Goal: Download file/media

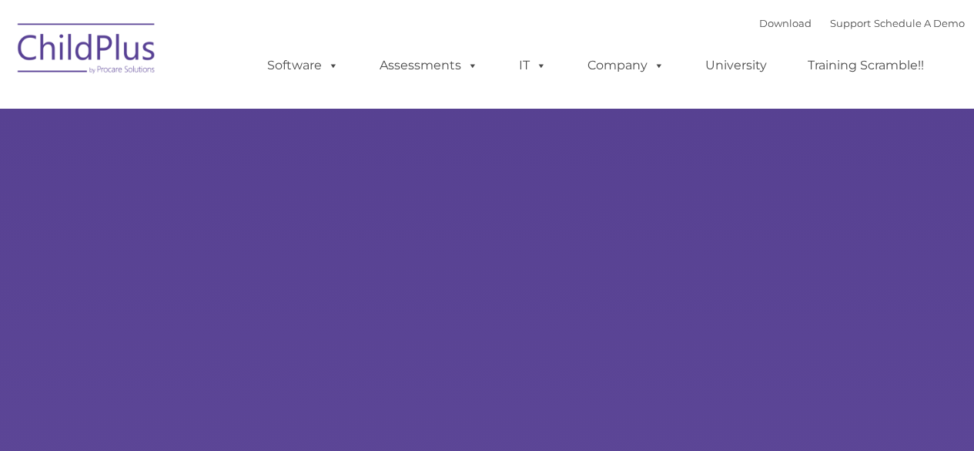
type input ""
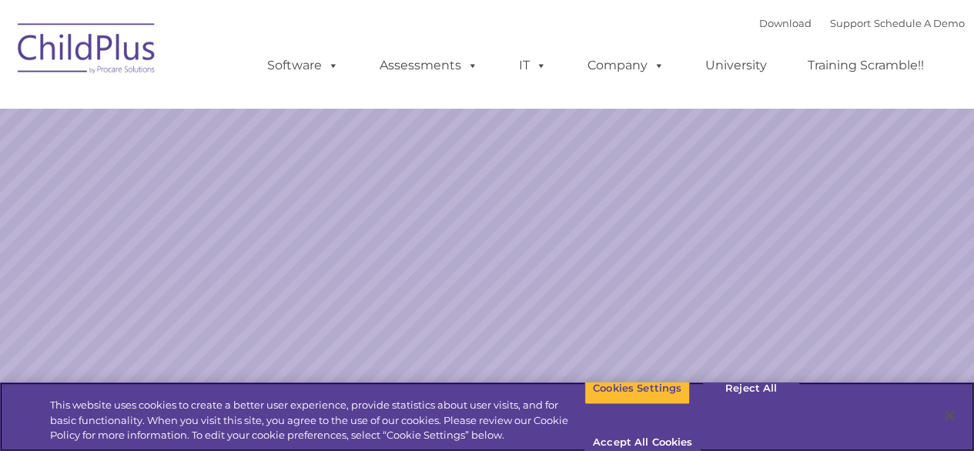
select select "MEDIUM"
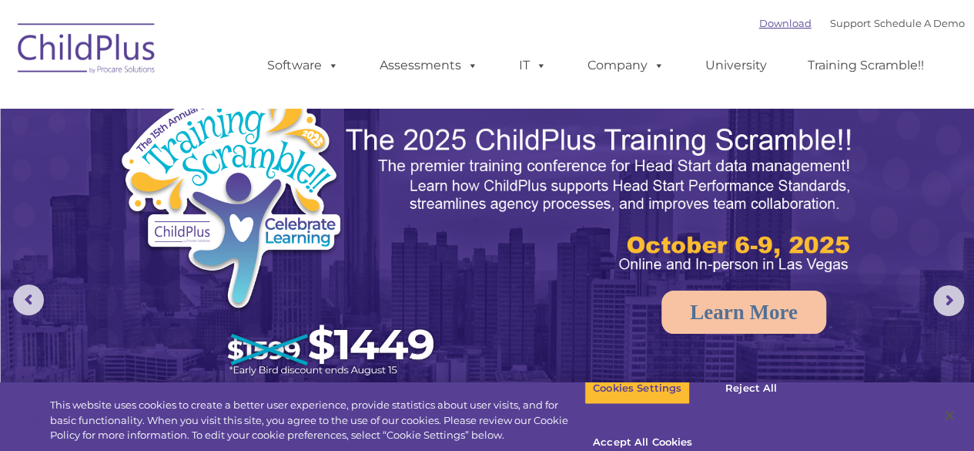
click at [760, 23] on link "Download" at bounding box center [786, 23] width 52 height 12
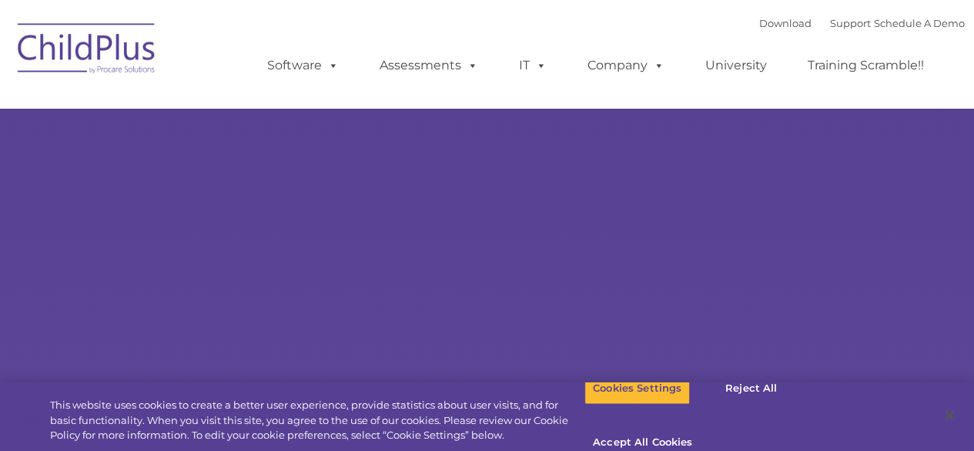
select select "MEDIUM"
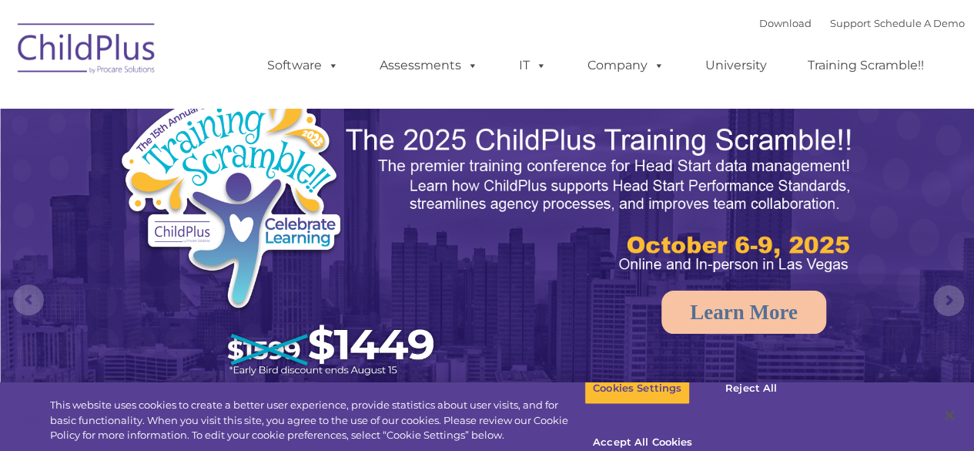
select select "MEDIUM"
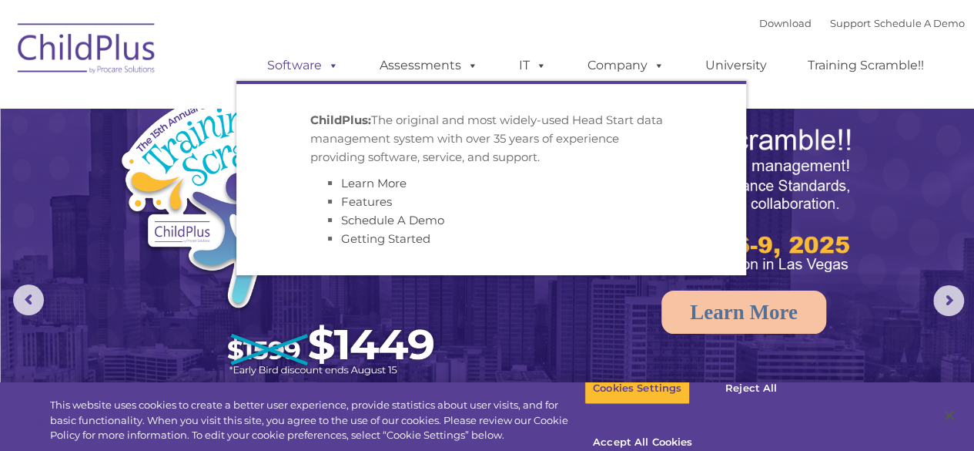
click at [328, 72] on span at bounding box center [330, 65] width 17 height 15
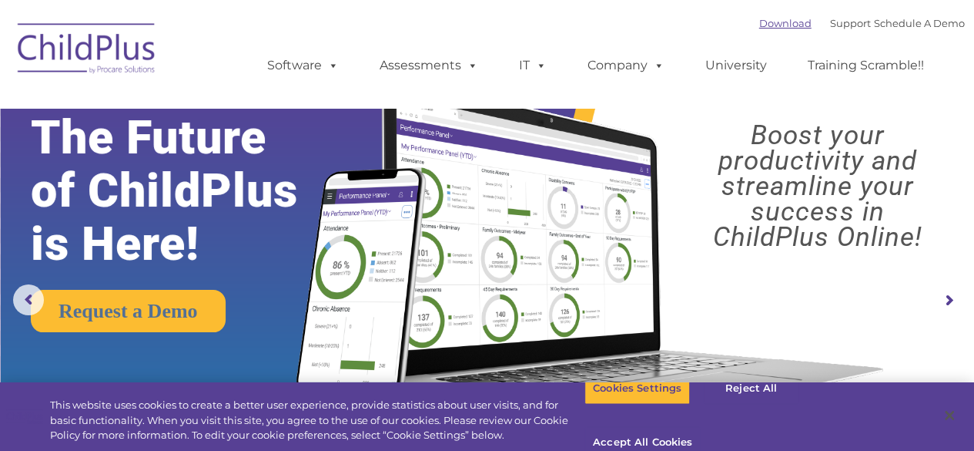
click at [766, 22] on link "Download" at bounding box center [786, 23] width 52 height 12
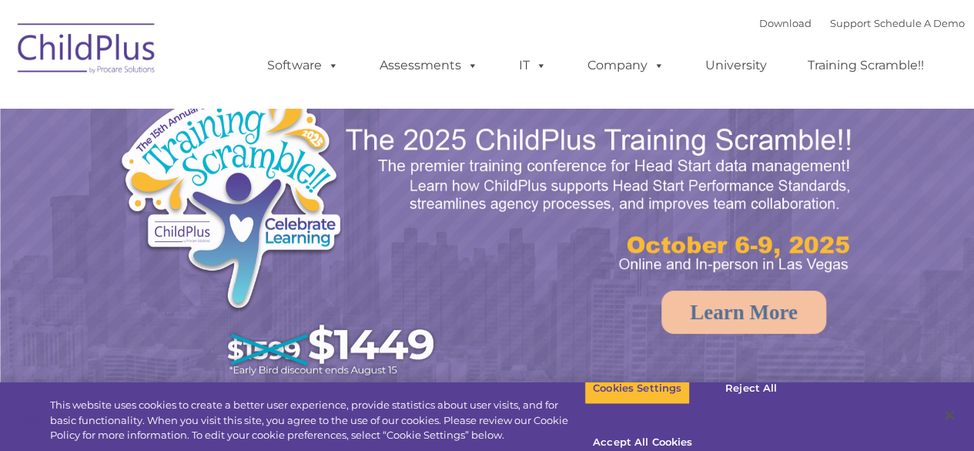
select select "MEDIUM"
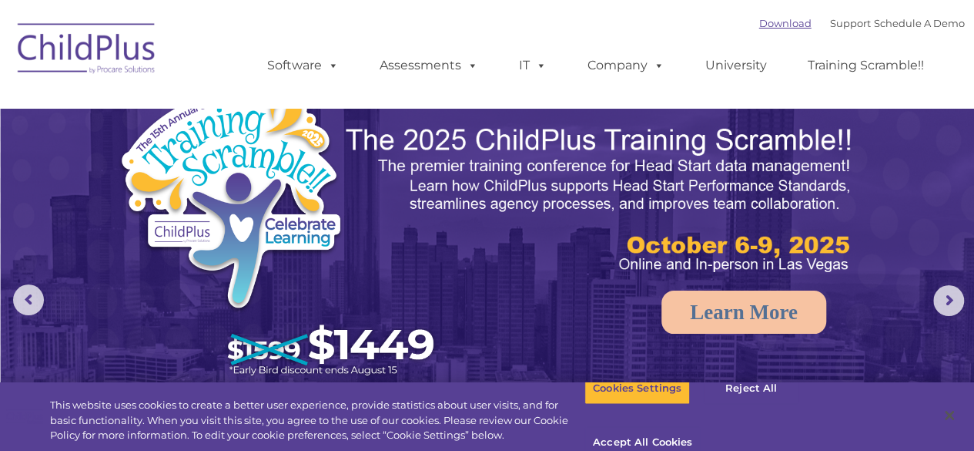
click at [760, 25] on link "Download" at bounding box center [786, 23] width 52 height 12
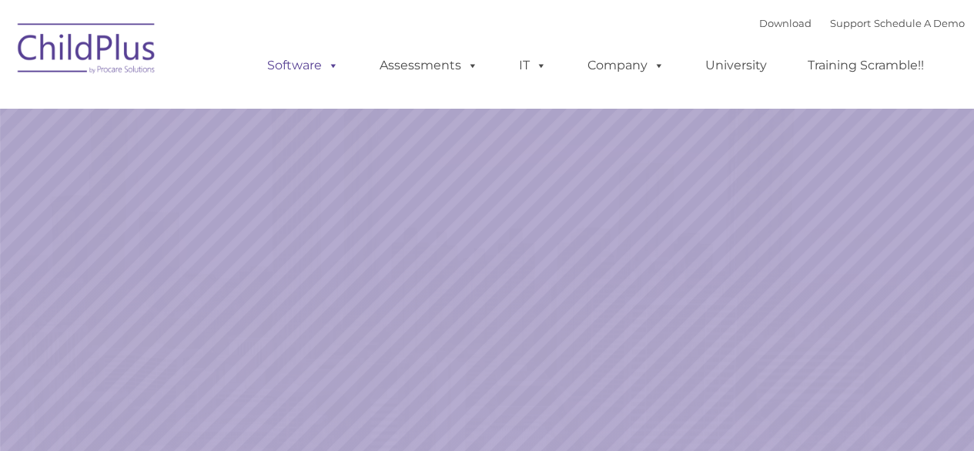
select select "MEDIUM"
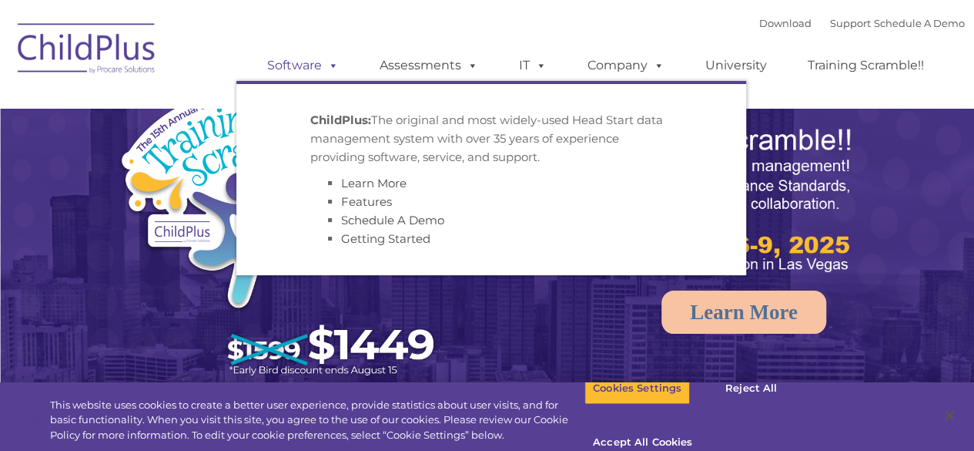
click at [299, 70] on link "Software" at bounding box center [303, 65] width 102 height 31
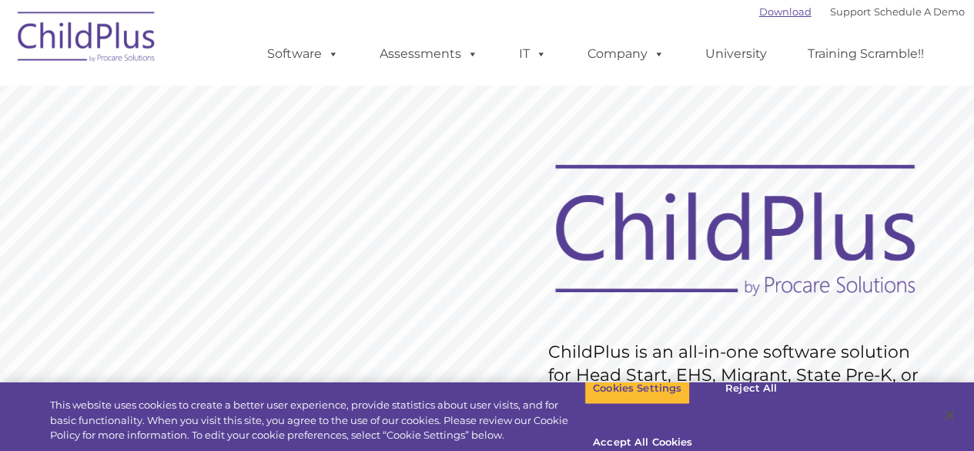
click at [767, 10] on link "Download" at bounding box center [786, 11] width 52 height 12
